Goal: Information Seeking & Learning: Check status

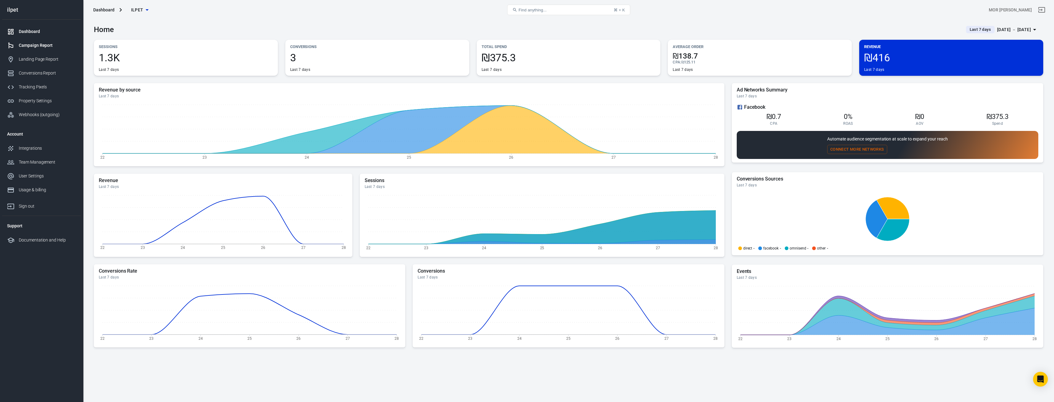
click at [38, 44] on div "Campaign Report" at bounding box center [47, 45] width 57 height 6
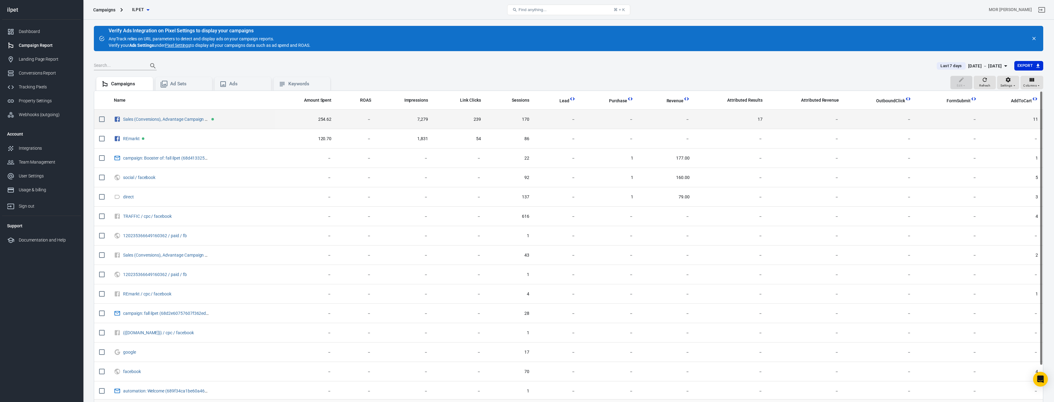
click at [529, 123] on td "170" at bounding box center [510, 119] width 48 height 19
click at [530, 123] on td "170" at bounding box center [510, 119] width 48 height 19
click at [262, 118] on button "scrollable content" at bounding box center [264, 119] width 9 height 9
click at [310, 121] on span "254.62" at bounding box center [301, 119] width 53 height 6
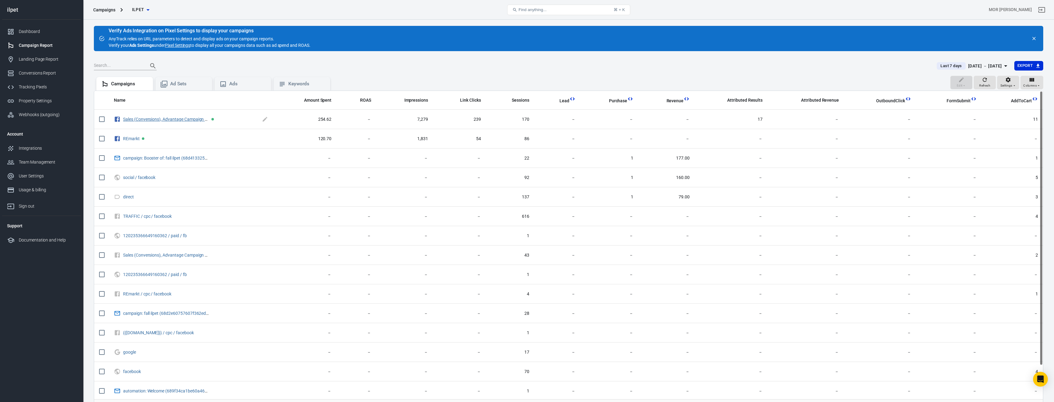
click at [170, 118] on link "Sales (Conversions), Advantage Campaign ADD TO CART" at bounding box center [177, 119] width 108 height 5
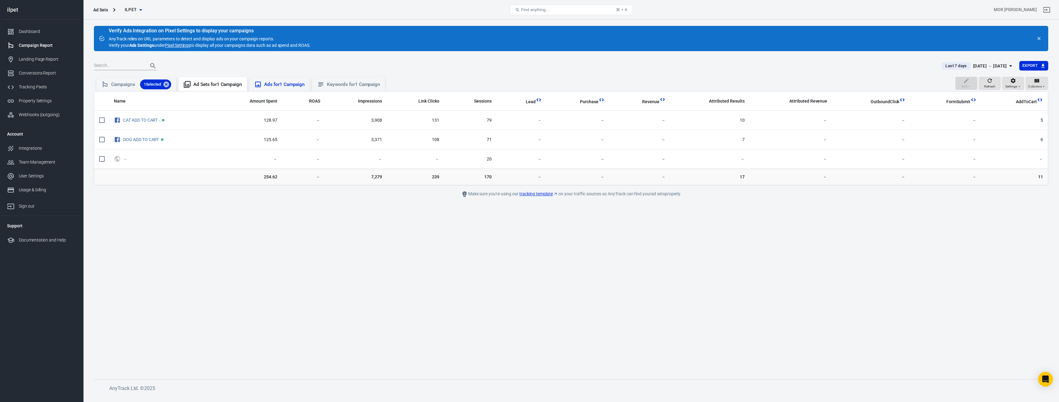
click at [279, 84] on div "Ads for 1 Campaign" at bounding box center [284, 84] width 41 height 6
